Goal: Information Seeking & Learning: Learn about a topic

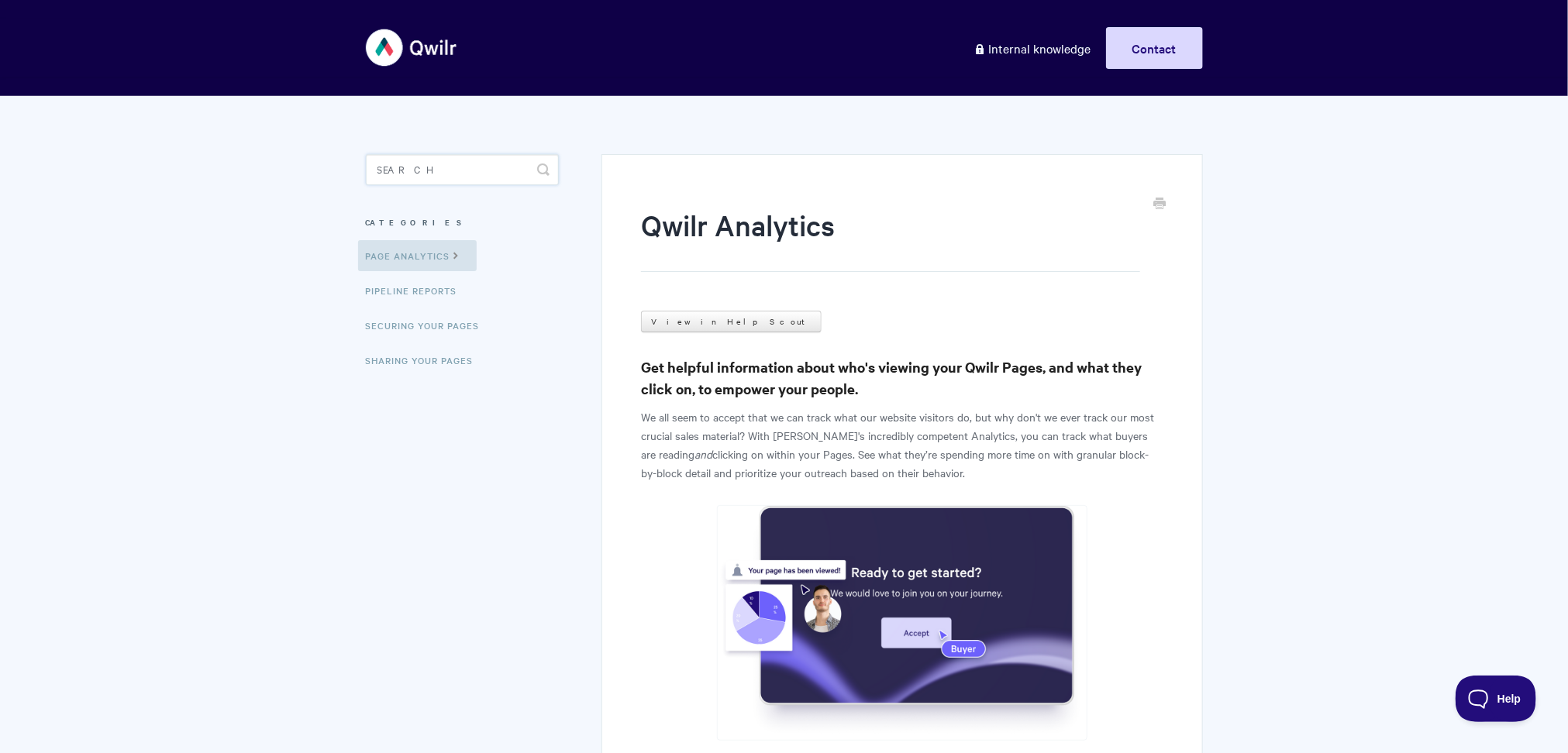
click at [452, 165] on input "Search" at bounding box center [462, 170] width 193 height 31
type input "springboard"
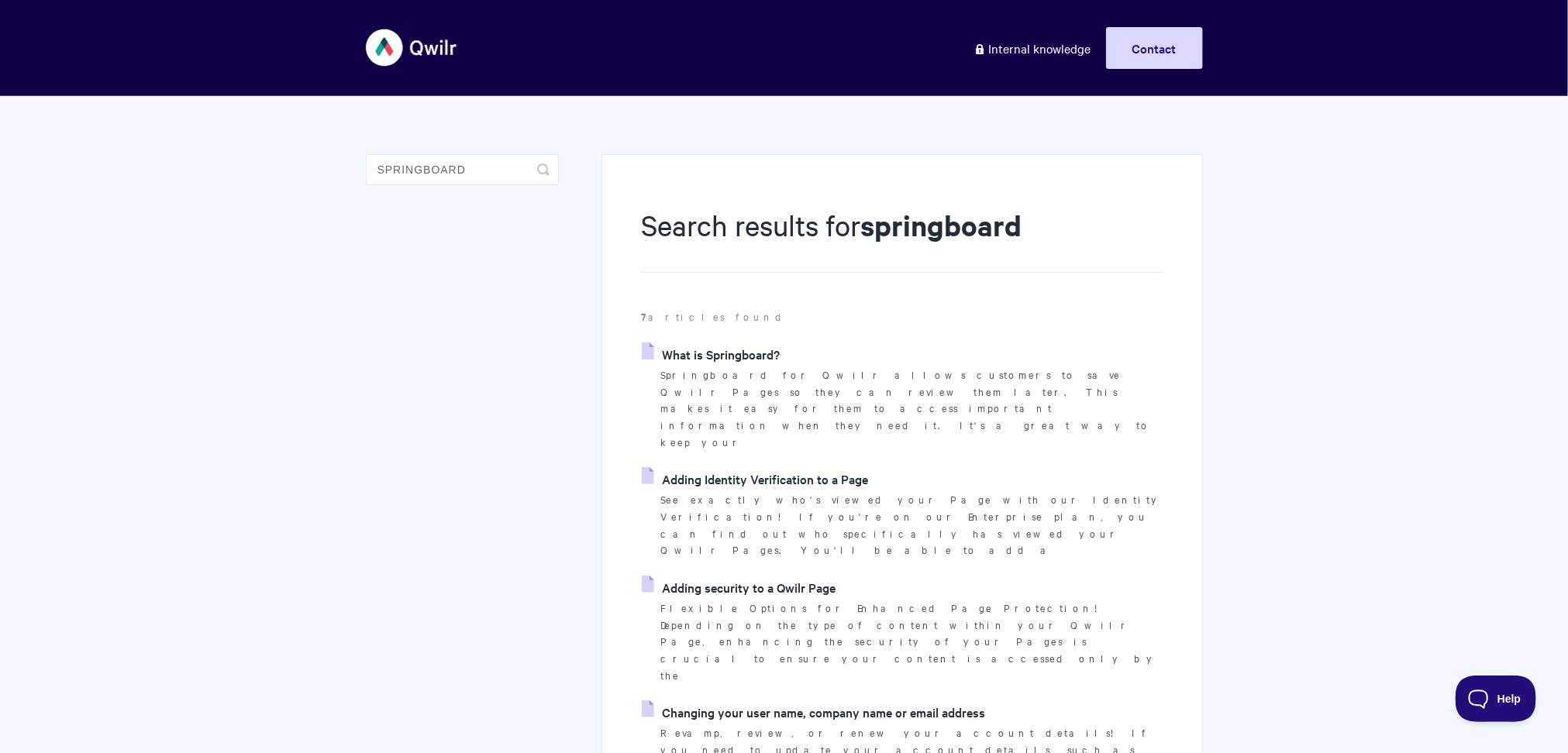
click at [744, 467] on link "Adding Identity Verification to a Page" at bounding box center [755, 478] width 227 height 24
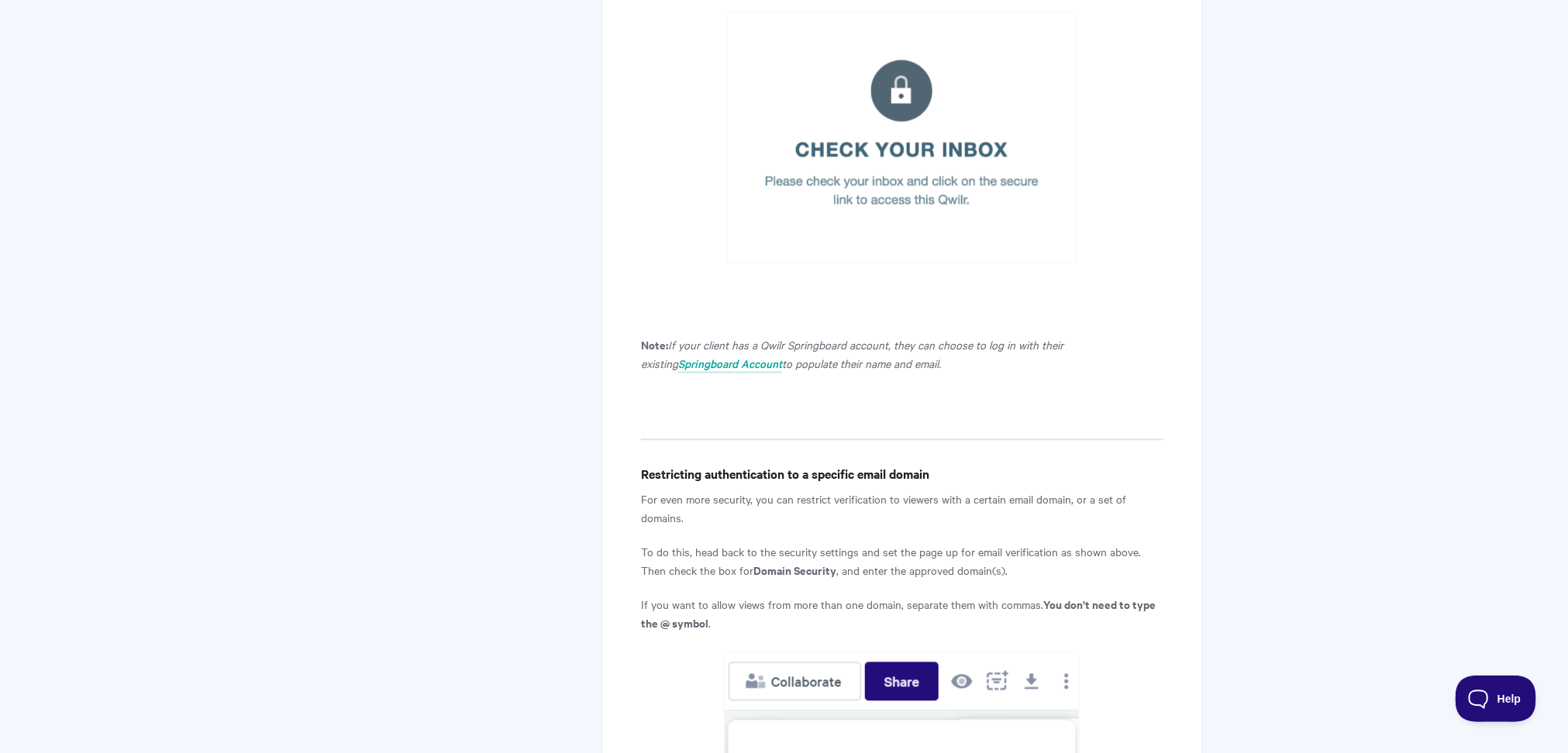
scroll to position [4527, 0]
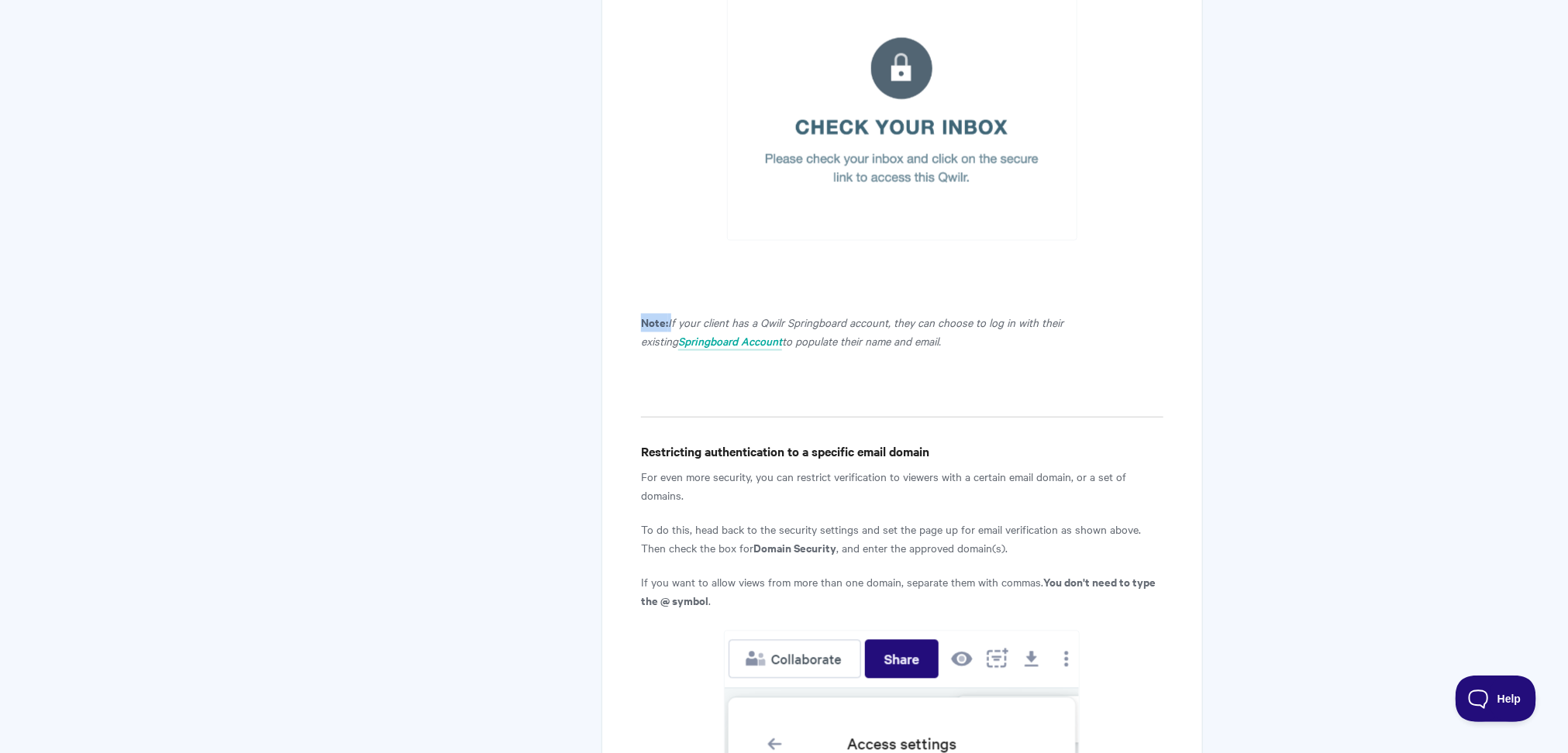
drag, startPoint x: 672, startPoint y: 297, endPoint x: 1067, endPoint y: 358, distance: 399.7
copy p "Note: I"
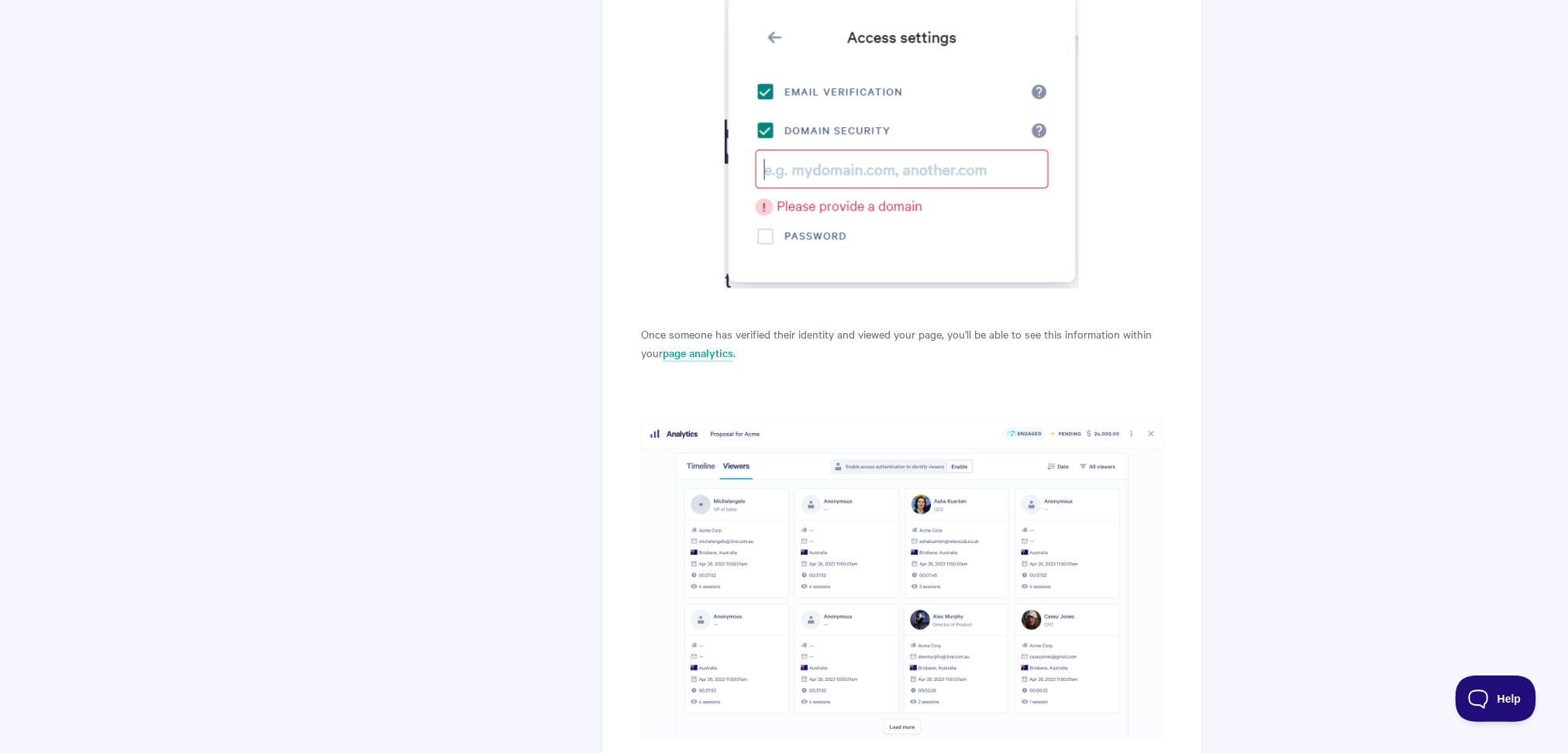
scroll to position [4609, 0]
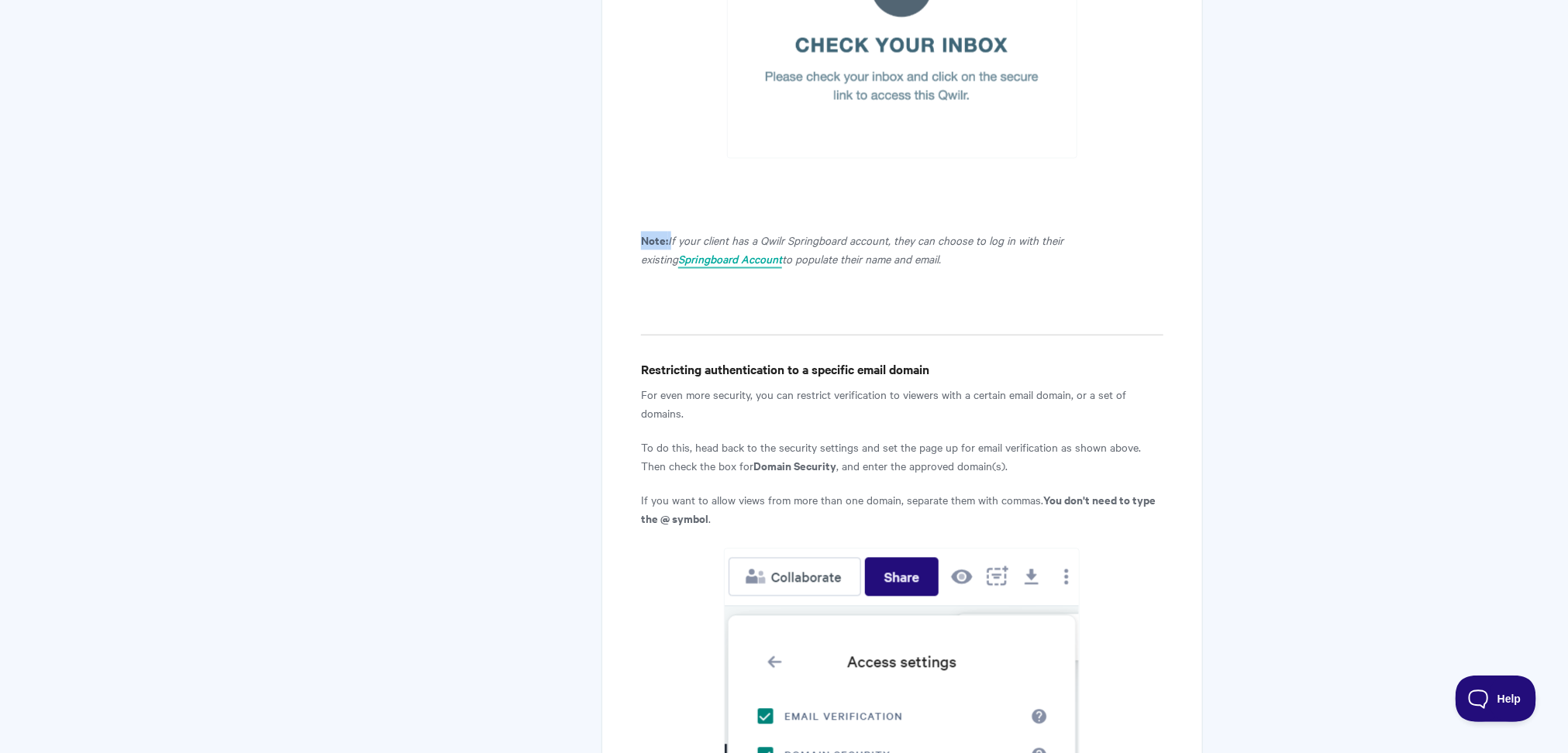
click at [768, 252] on em "Springboard Account" at bounding box center [730, 259] width 104 height 15
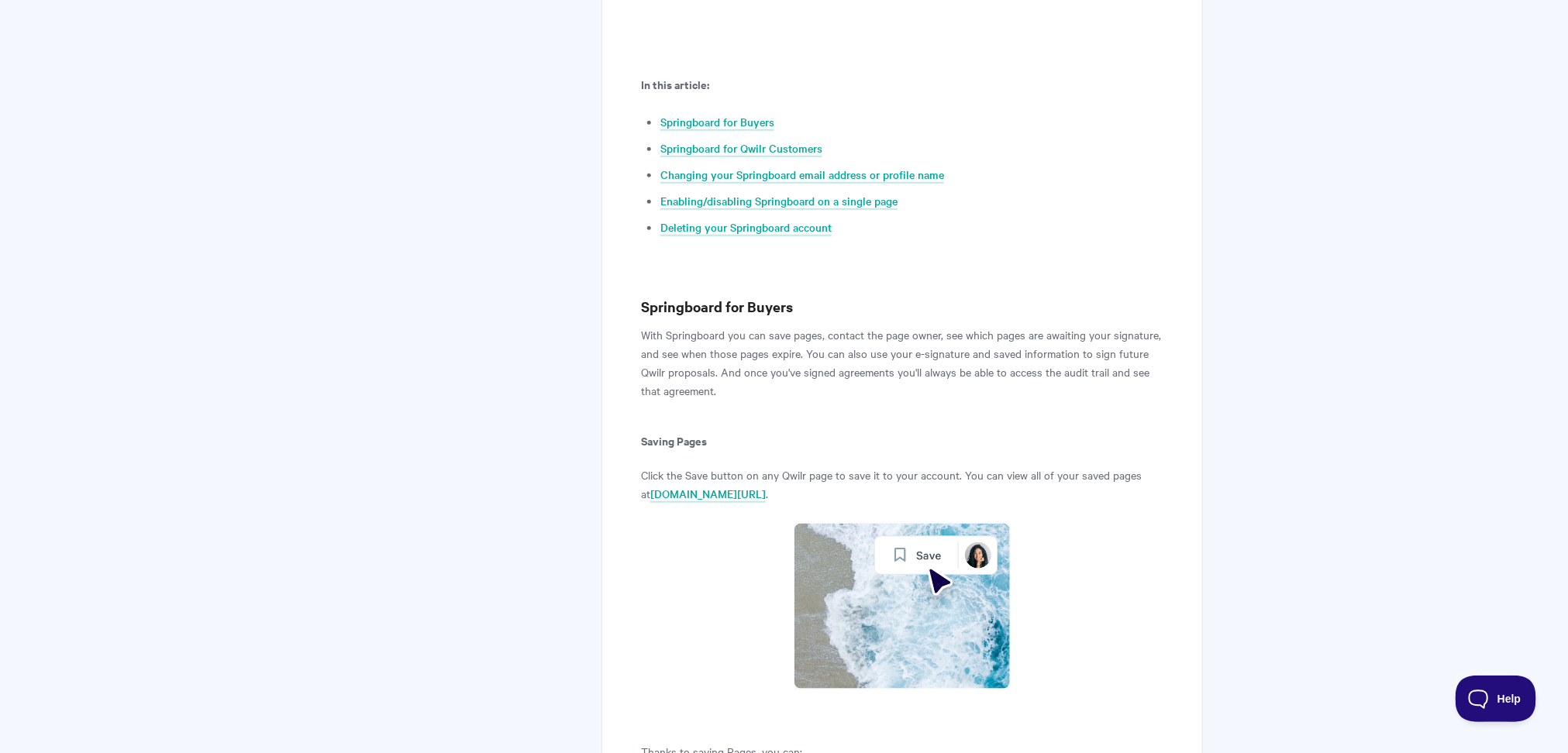
scroll to position [658, 0]
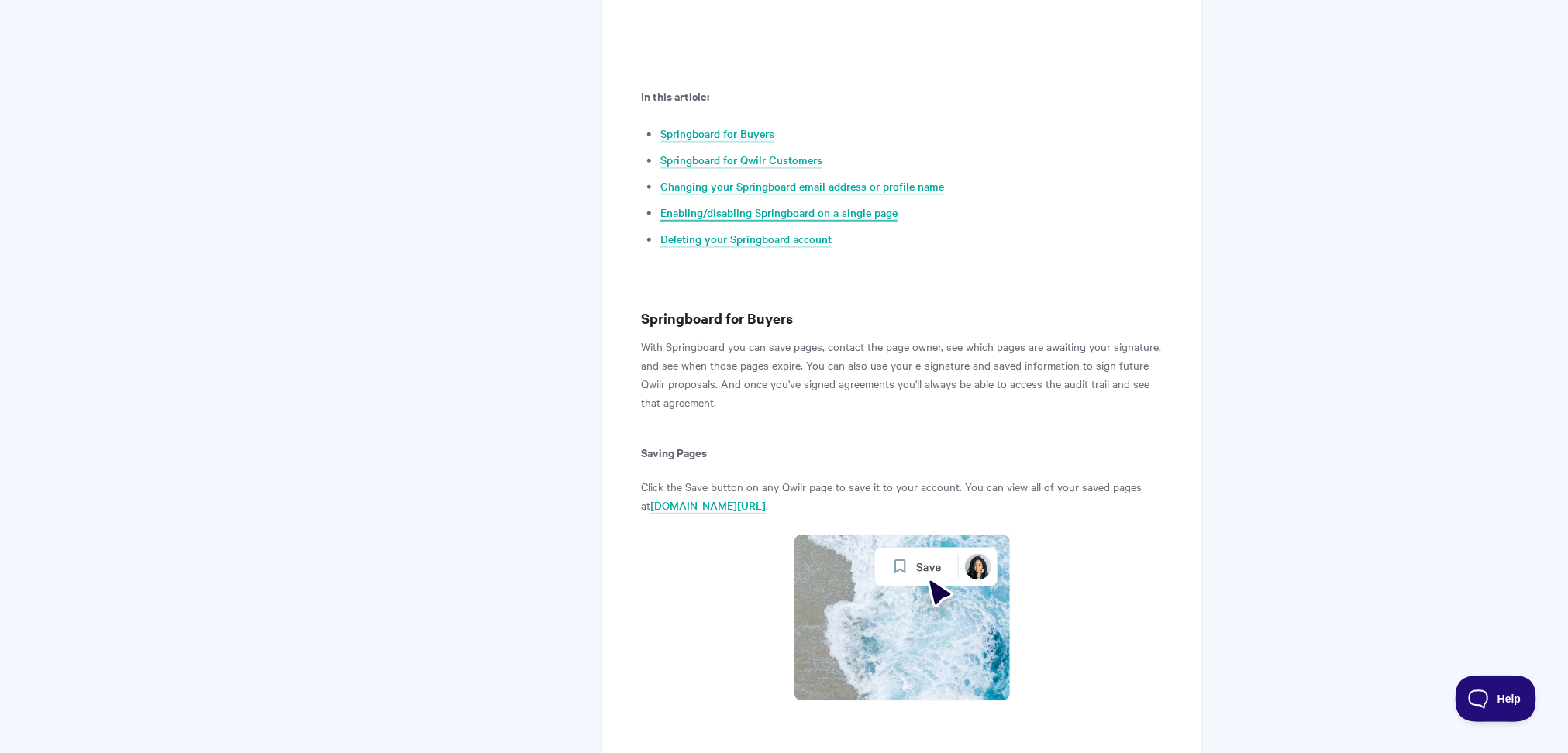
click at [804, 210] on link "Enabling/disabling Springboard on a single page" at bounding box center [779, 213] width 237 height 17
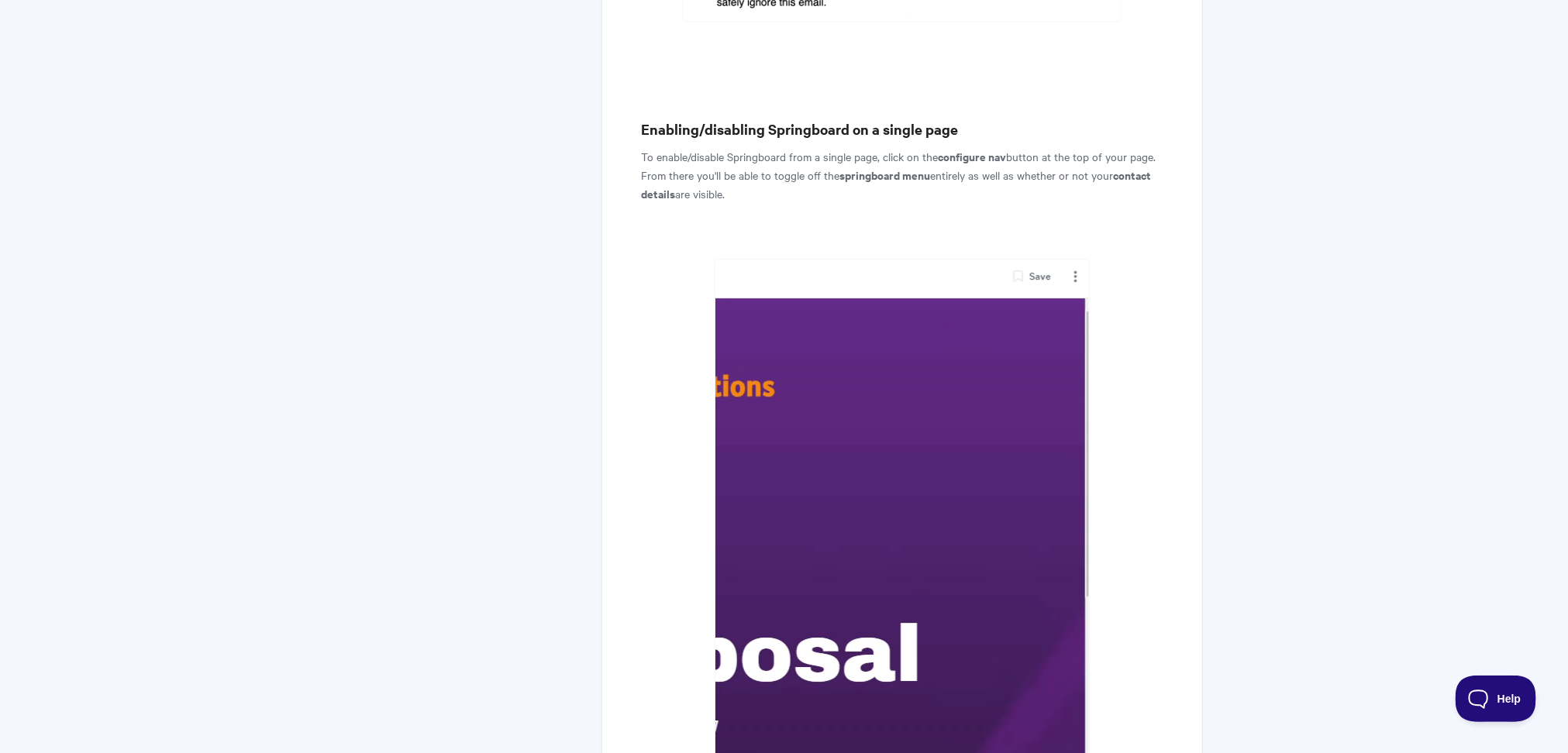
scroll to position [5474, 0]
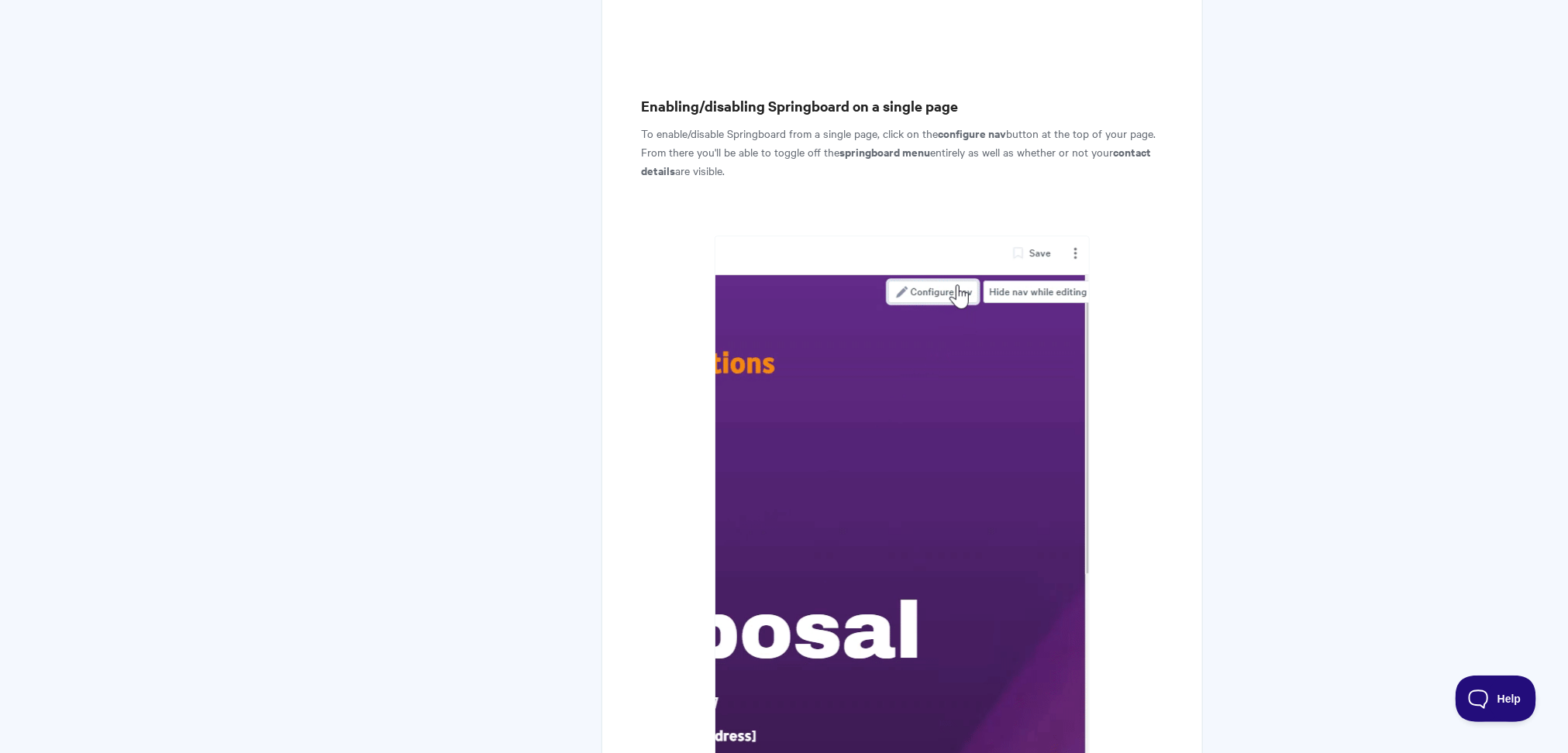
drag, startPoint x: 638, startPoint y: 41, endPoint x: 842, endPoint y: 67, distance: 205.7
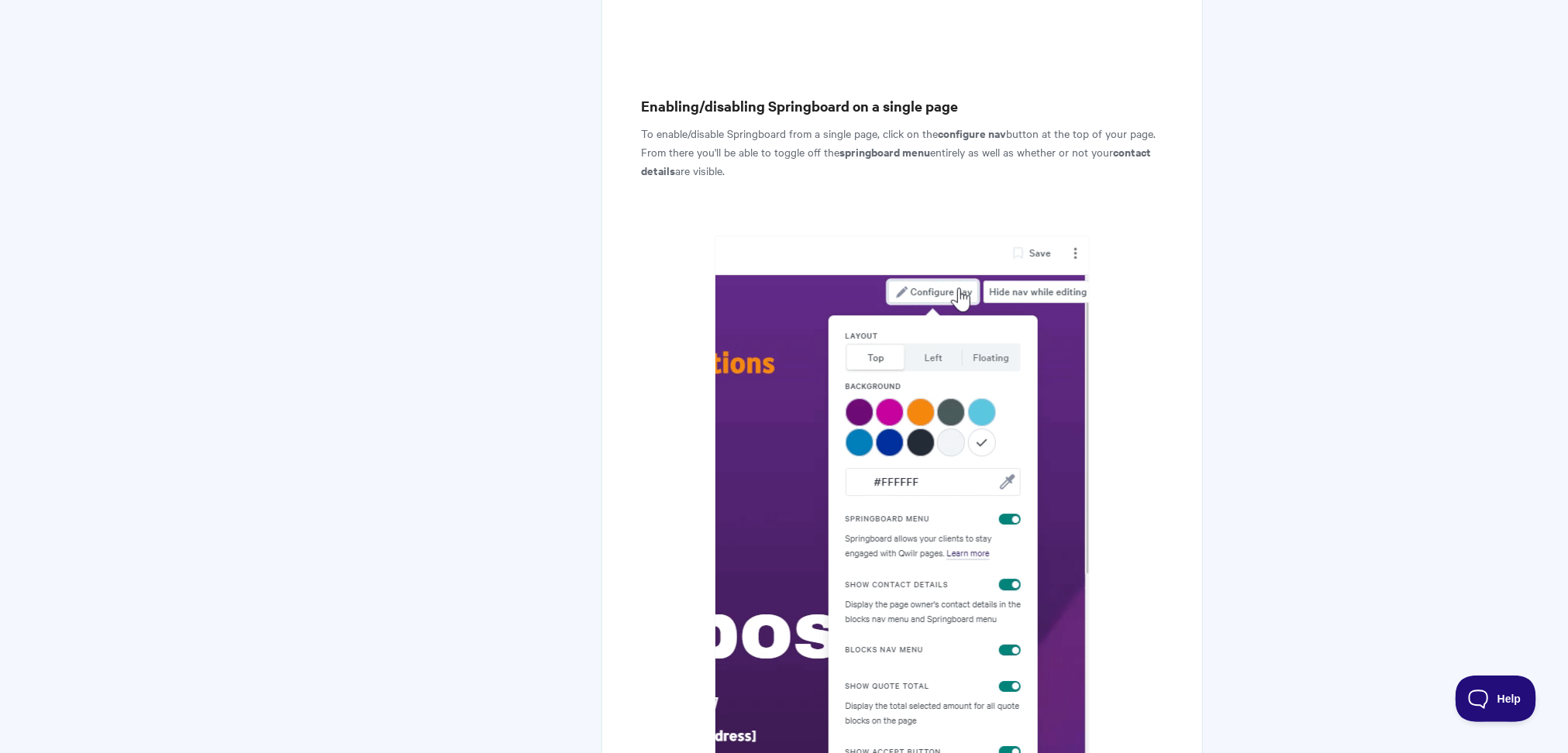
copy p "To enable/disable Springboard from a single page, click on the configure nav bu…"
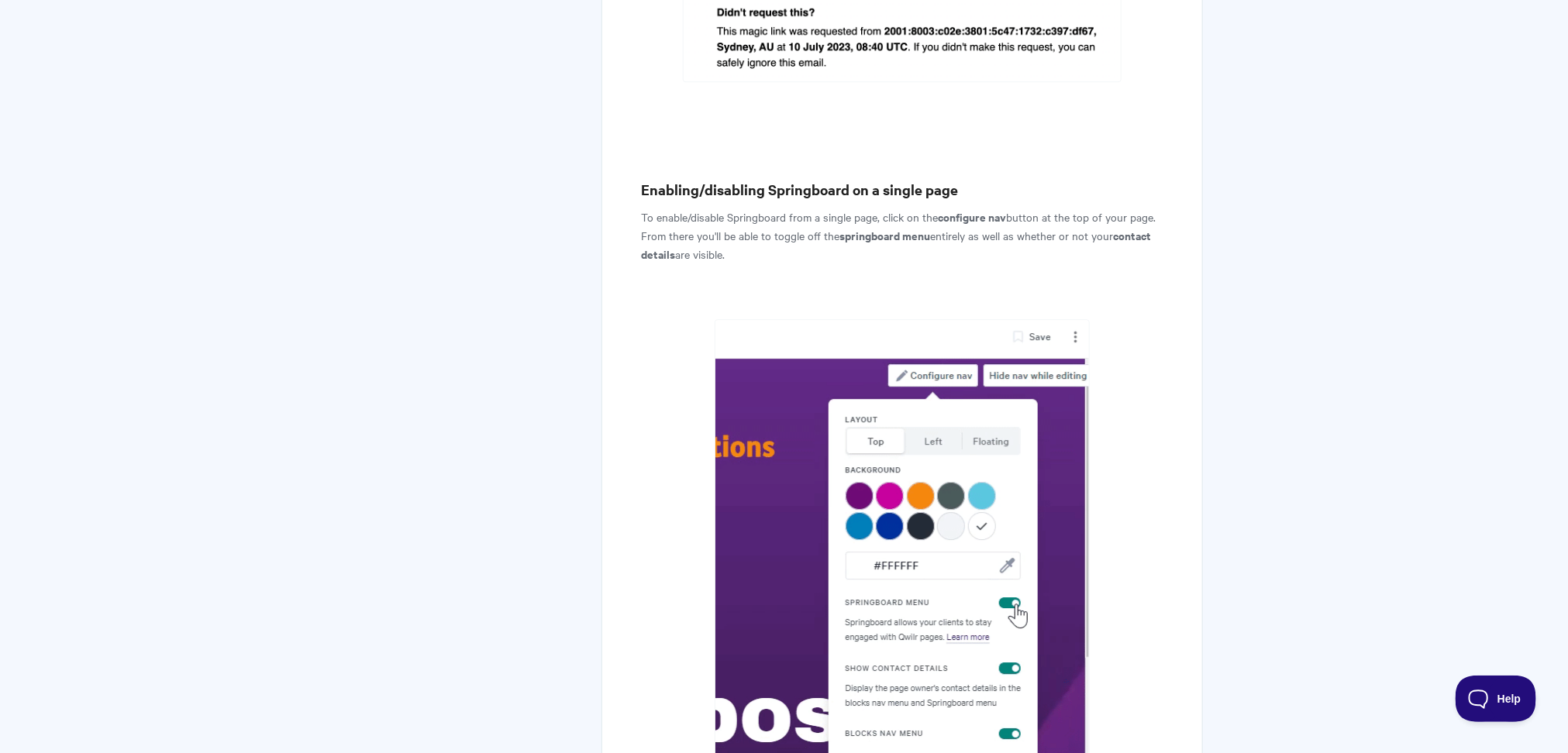
scroll to position [5176, 0]
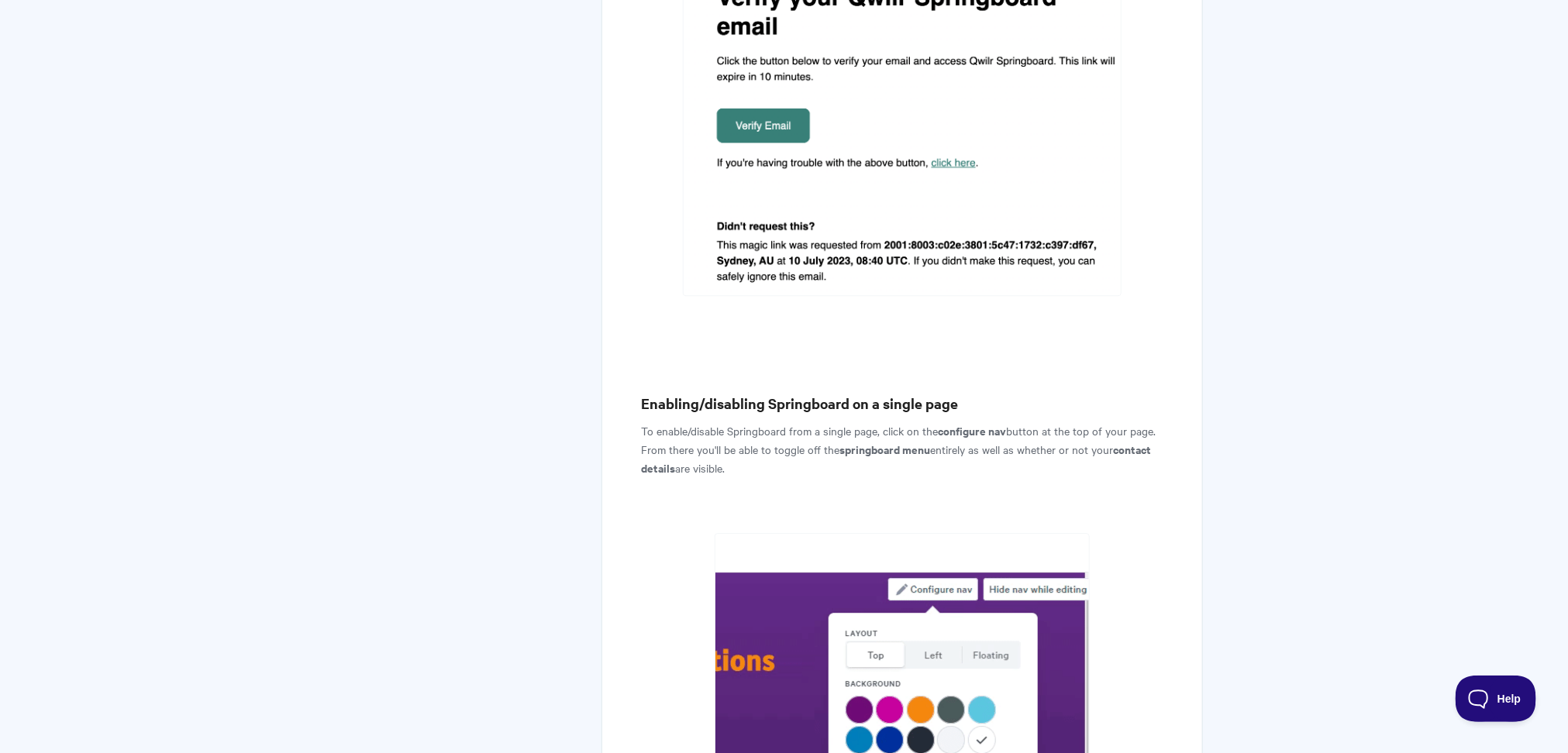
scroll to position [658, 0]
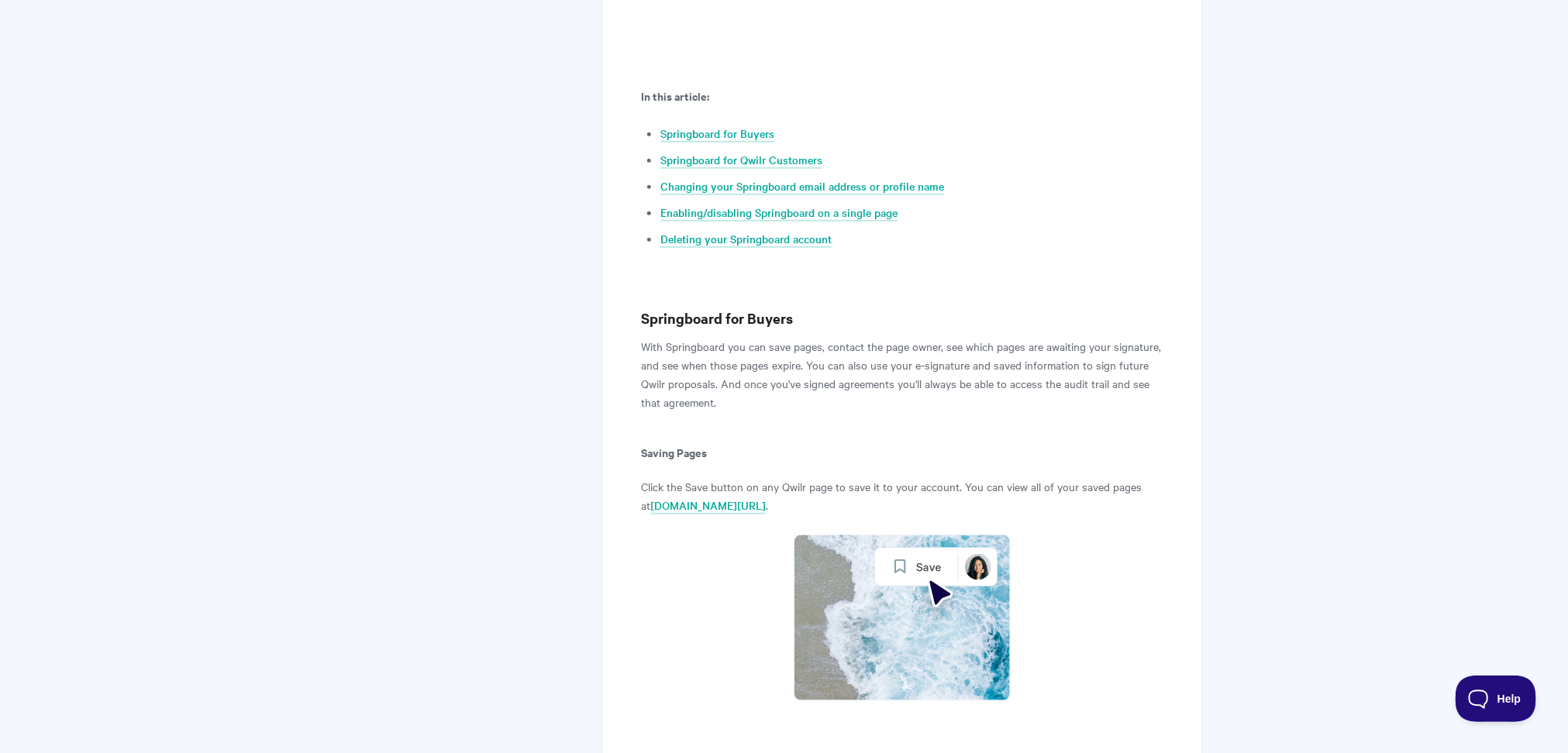
click at [664, 349] on p "With Springboard you can save pages, contact the page owner, see which pages ar…" at bounding box center [902, 374] width 522 height 74
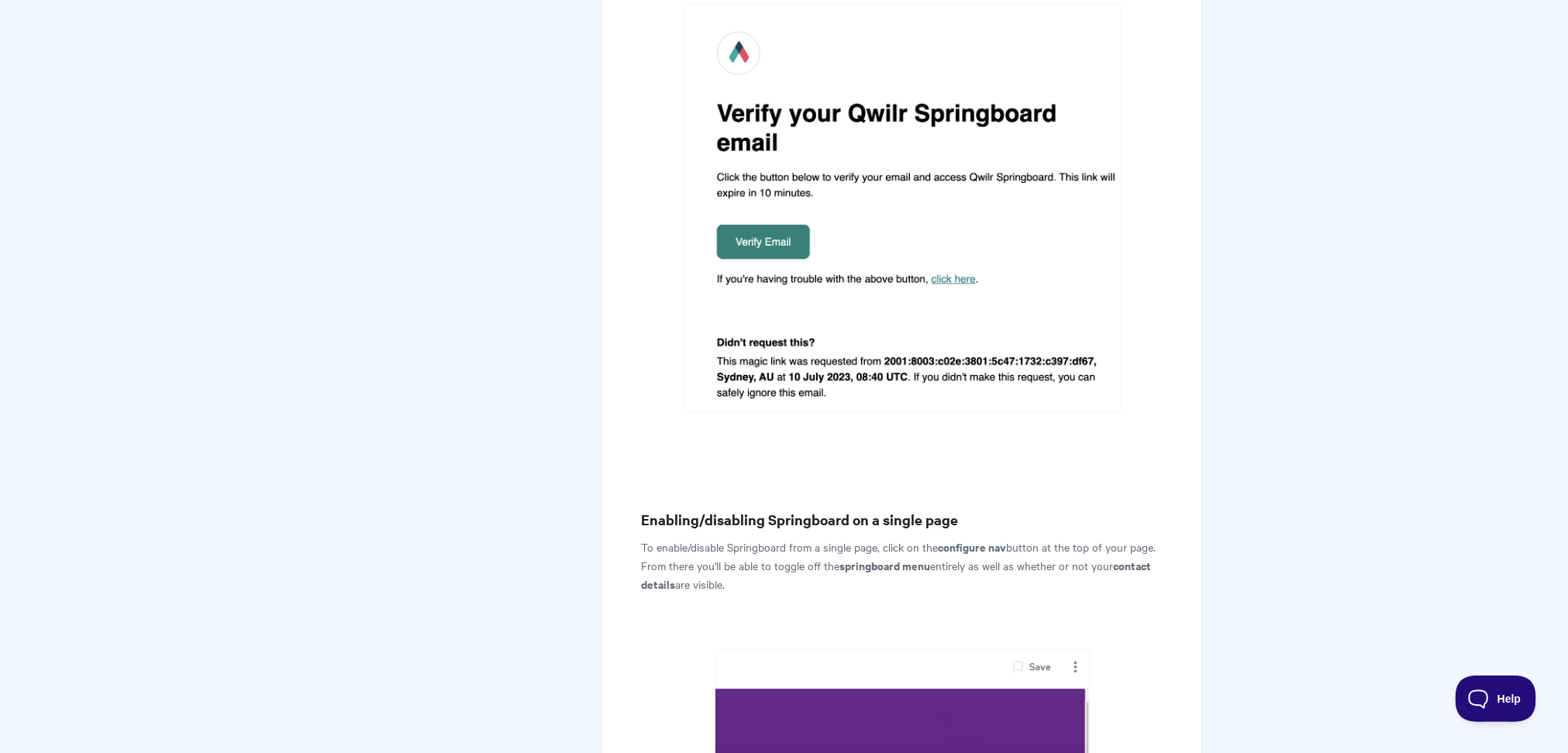
scroll to position [5174, 0]
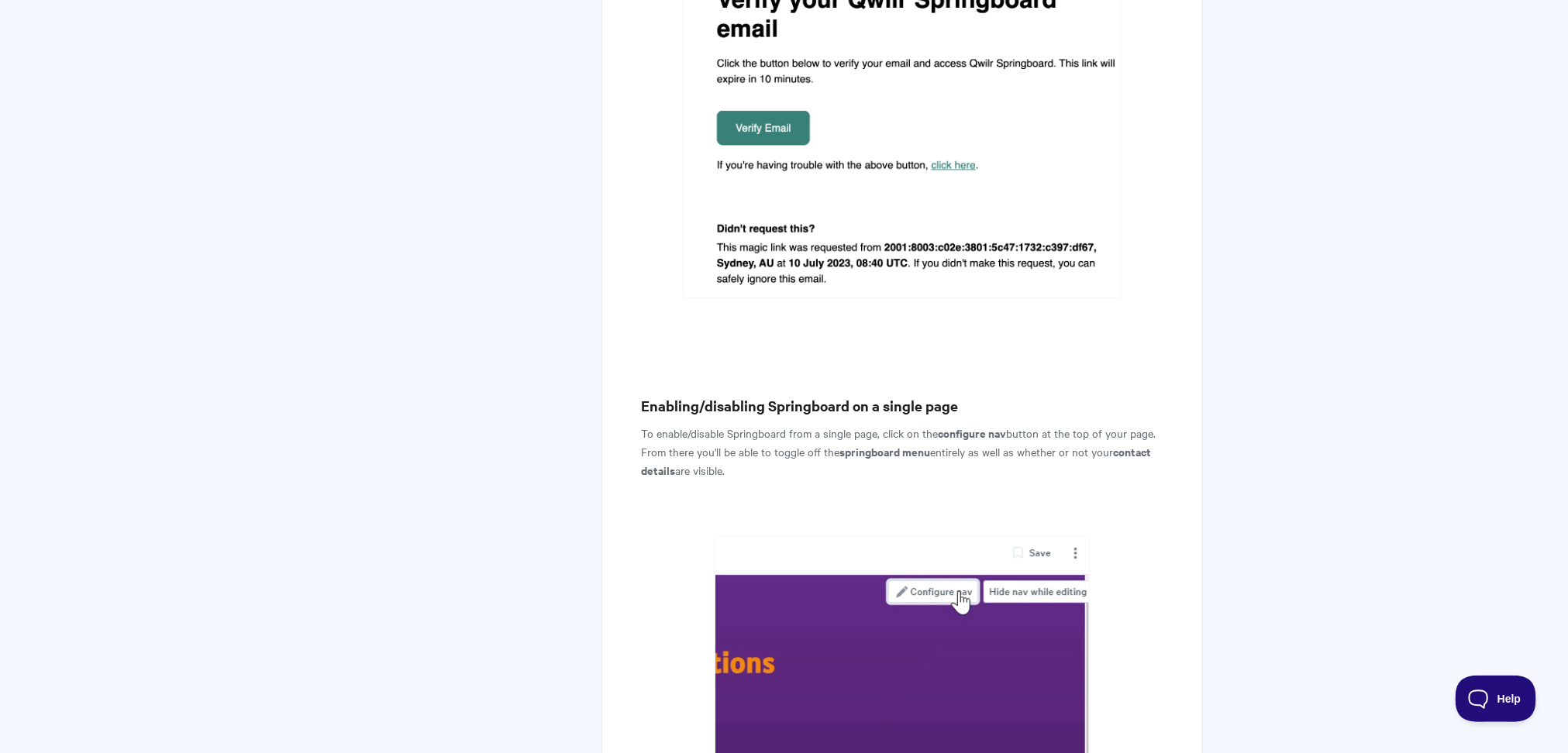
drag, startPoint x: 629, startPoint y: 336, endPoint x: 928, endPoint y: 373, distance: 301.3
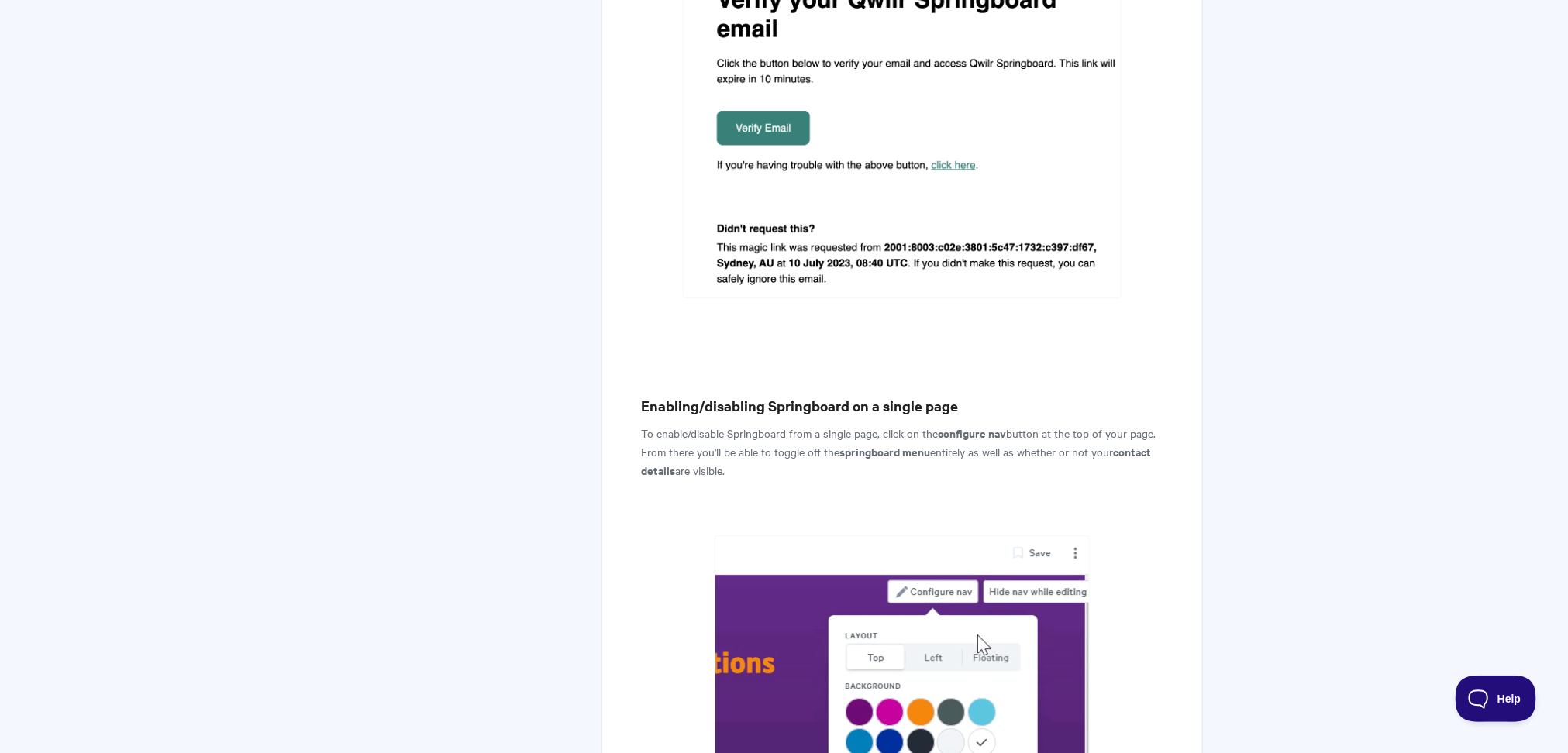
copy p "To enable/disable Springboard from a single page, click on the configure nav bu…"
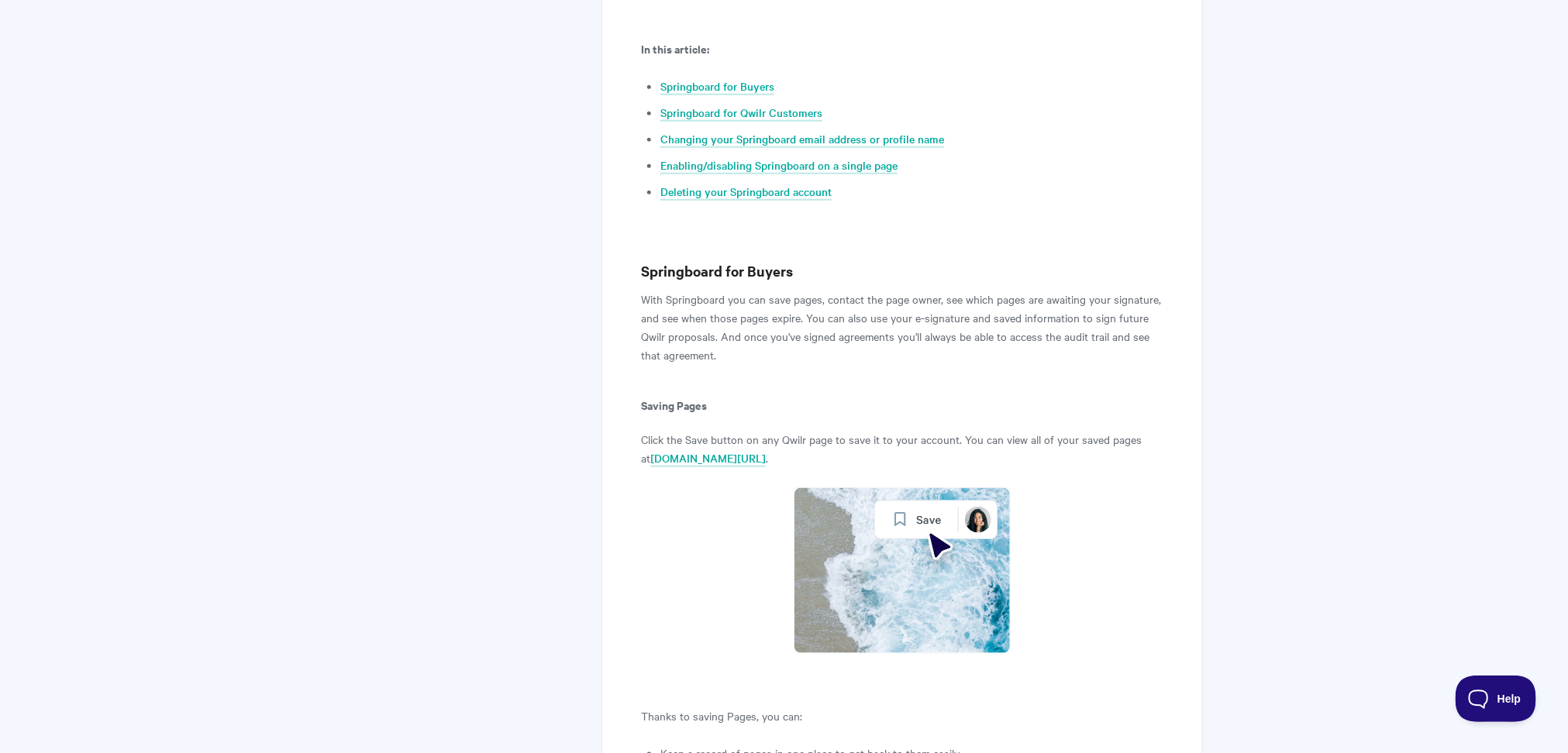
scroll to position [0, 0]
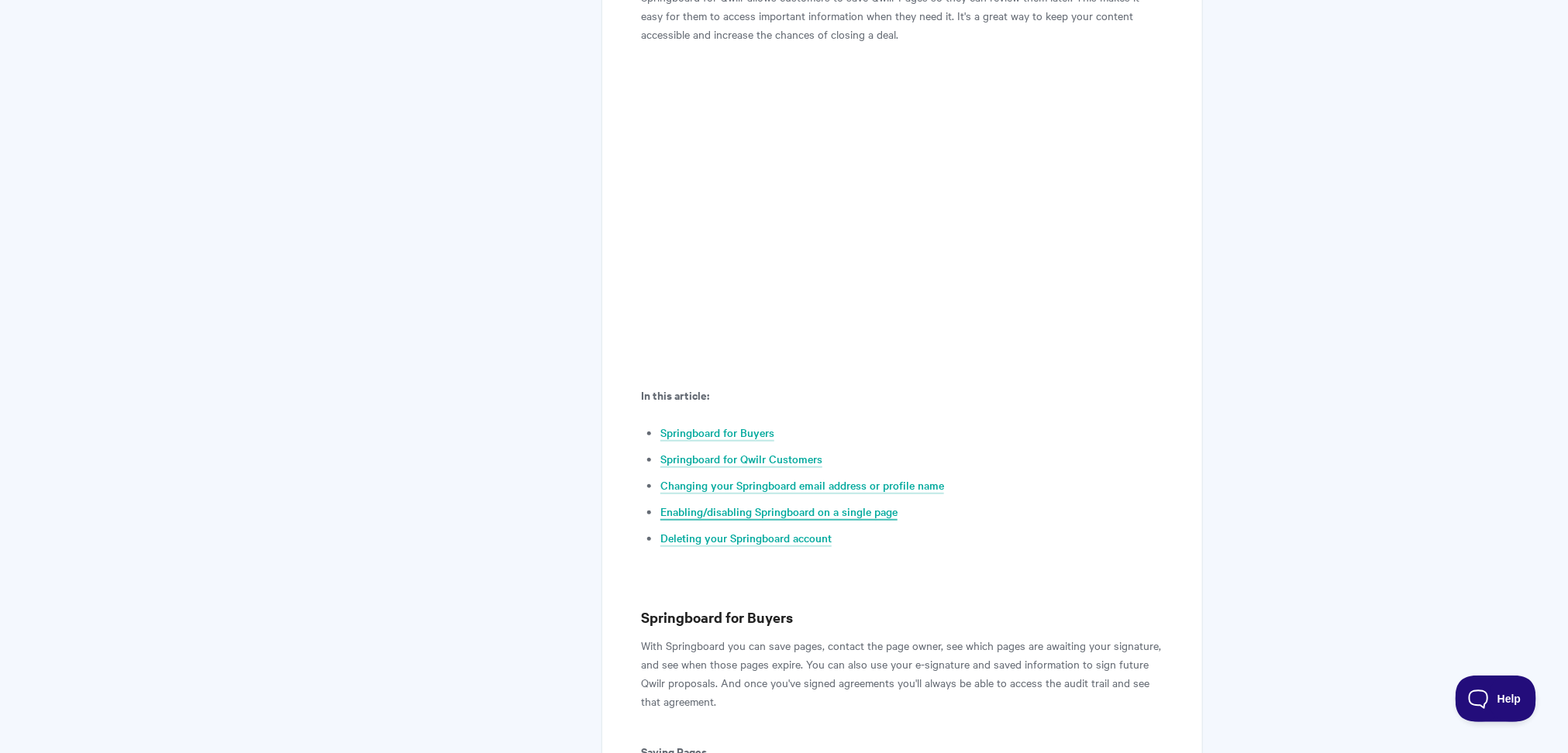
click at [775, 511] on link "Enabling/disabling Springboard on a single page" at bounding box center [779, 512] width 237 height 17
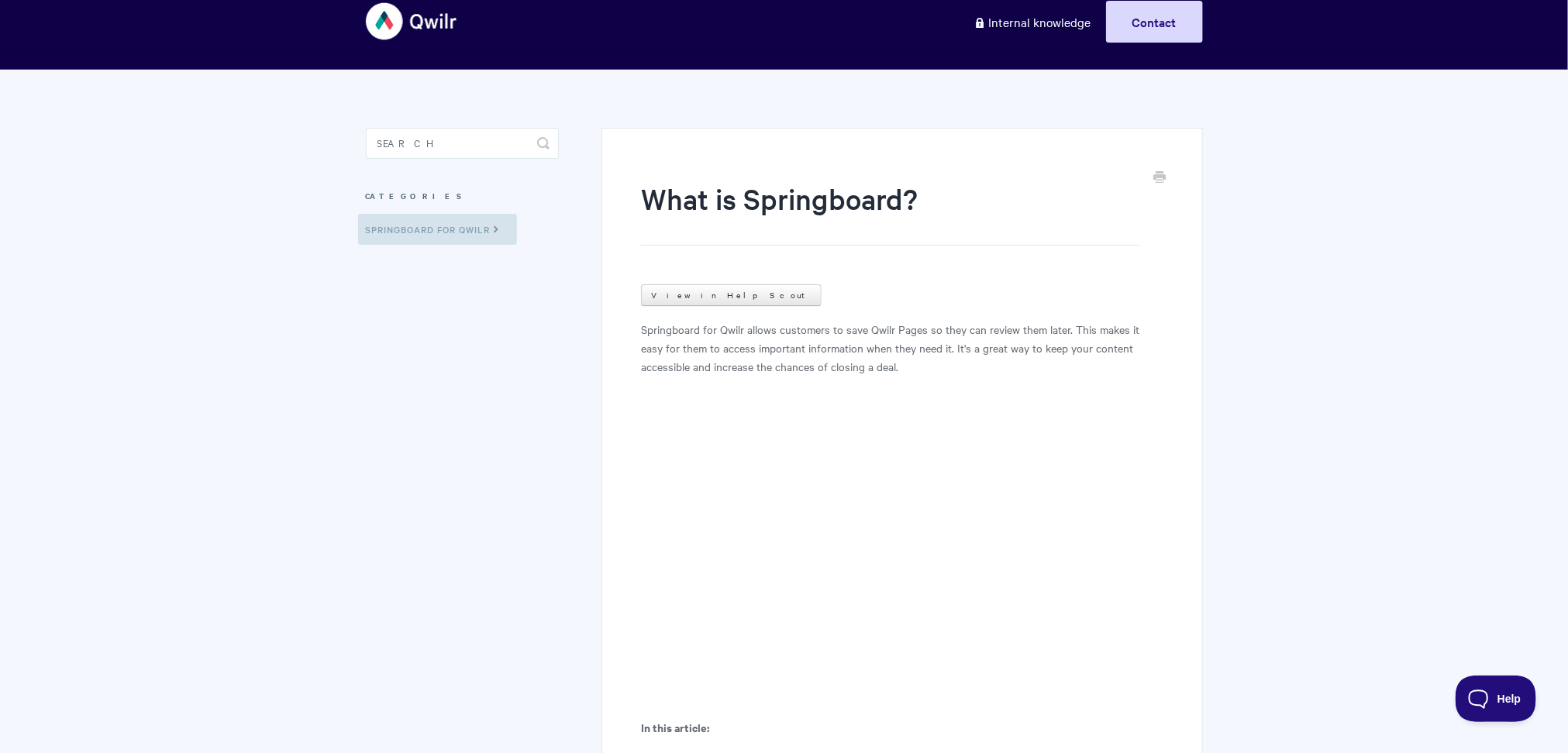
scroll to position [22, 0]
